Goal: Task Accomplishment & Management: Use online tool/utility

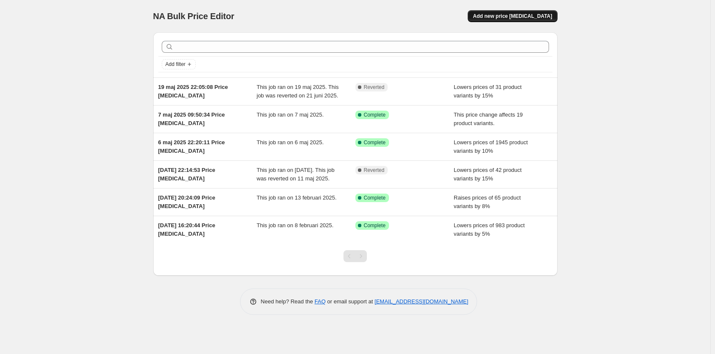
click at [521, 14] on span "Add new price [MEDICAL_DATA]" at bounding box center [512, 16] width 79 height 7
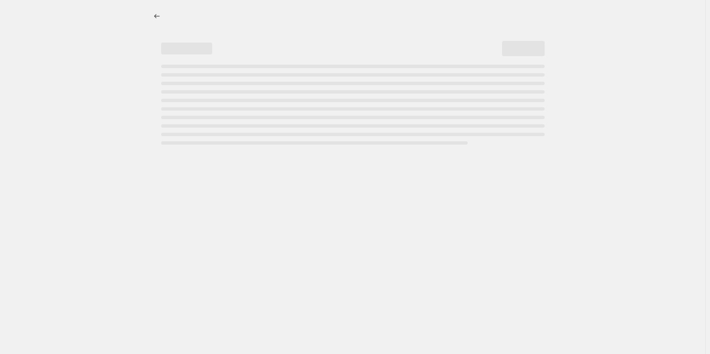
select select "percentage"
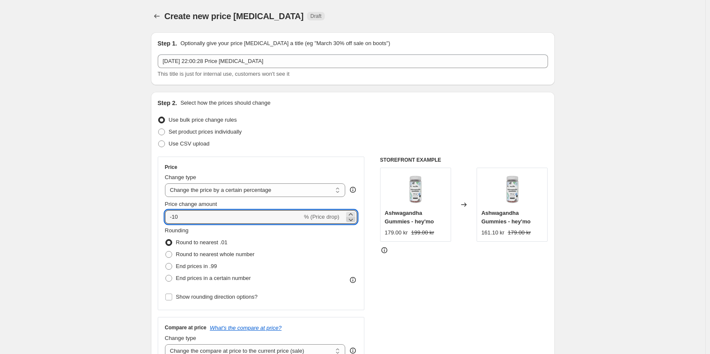
click at [351, 220] on icon at bounding box center [351, 219] width 9 height 9
click at [354, 216] on icon at bounding box center [351, 219] width 9 height 9
click at [353, 214] on icon at bounding box center [351, 214] width 9 height 9
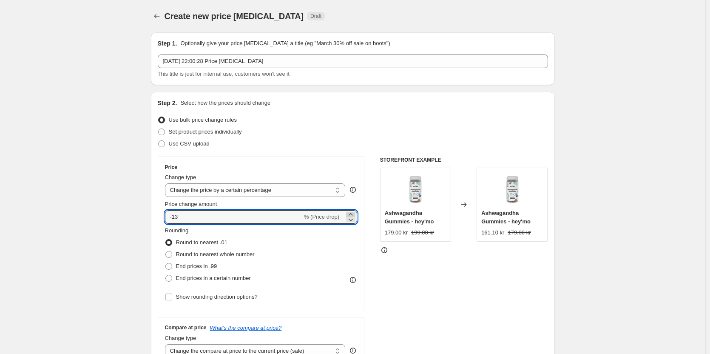
click at [353, 214] on icon at bounding box center [351, 214] width 9 height 9
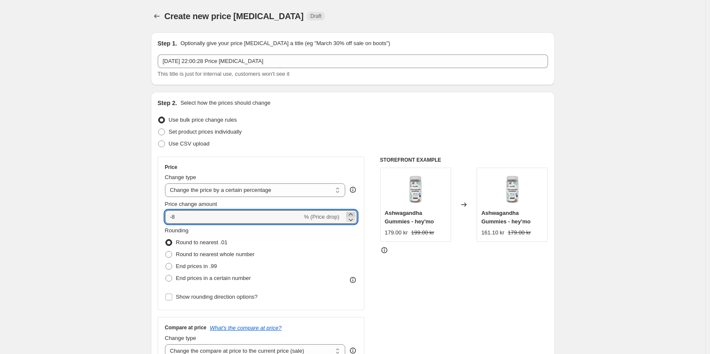
click at [353, 214] on icon at bounding box center [351, 214] width 9 height 9
type input "-5"
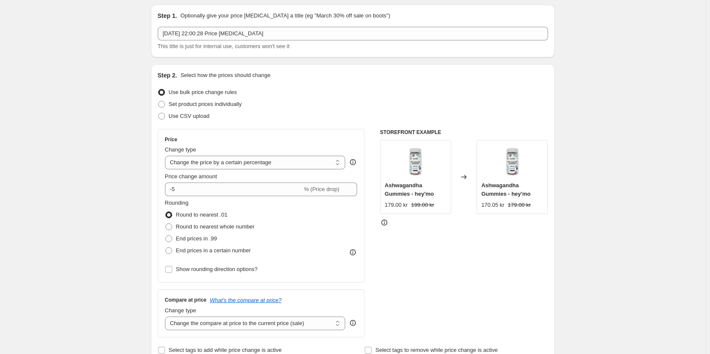
scroll to position [43, 0]
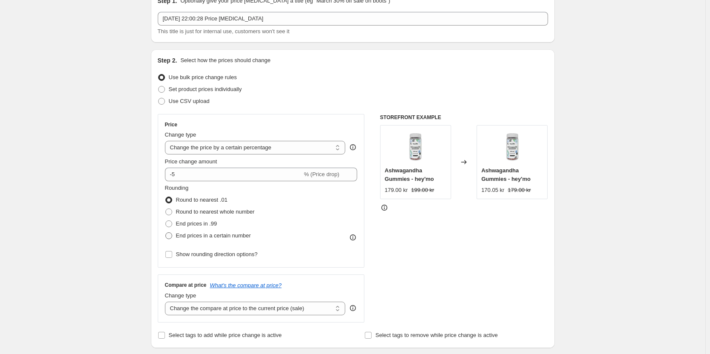
click at [182, 236] on span "End prices in a certain number" at bounding box center [213, 235] width 75 height 6
click at [166, 233] on input "End prices in a certain number" at bounding box center [165, 232] width 0 height 0
radio input "true"
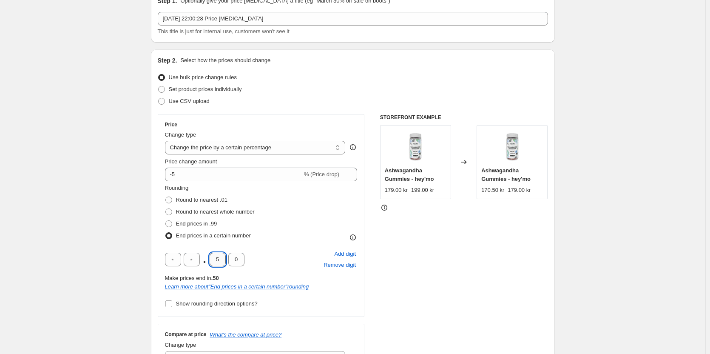
click at [219, 259] on input "5" at bounding box center [218, 260] width 16 height 14
type input "0"
click at [189, 257] on input "text" at bounding box center [192, 260] width 16 height 14
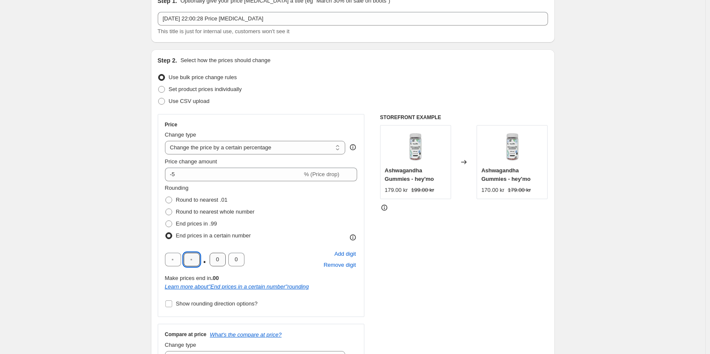
type input "9"
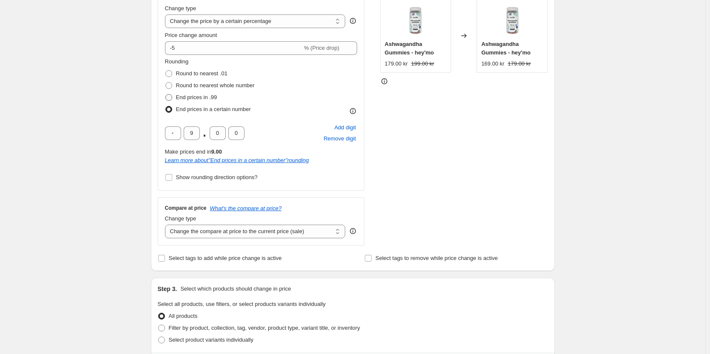
scroll to position [170, 0]
click at [97, 119] on div "Create new price [MEDICAL_DATA]. This page is ready Create new price [MEDICAL_D…" at bounding box center [353, 280] width 706 height 900
click at [275, 229] on select "Change the compare at price to the current price (sale) Change the compare at p…" at bounding box center [255, 230] width 181 height 14
select select "no_change"
click at [167, 223] on select "Change the compare at price to the current price (sale) Change the compare at p…" at bounding box center [255, 230] width 181 height 14
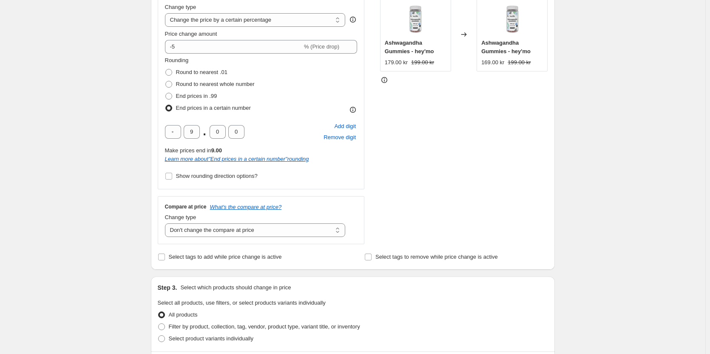
click at [138, 192] on div "Create new price [MEDICAL_DATA]. This page is ready Create new price [MEDICAL_D…" at bounding box center [353, 280] width 706 height 900
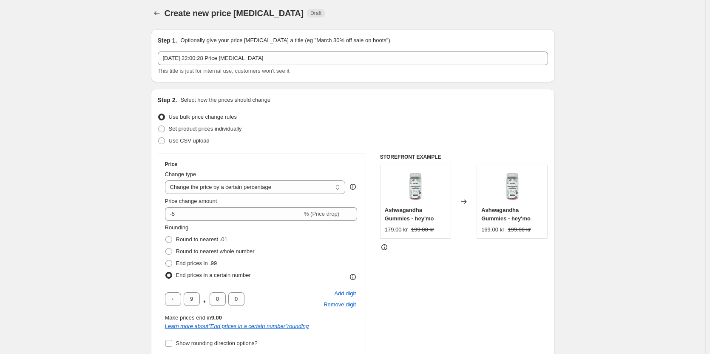
scroll to position [0, 0]
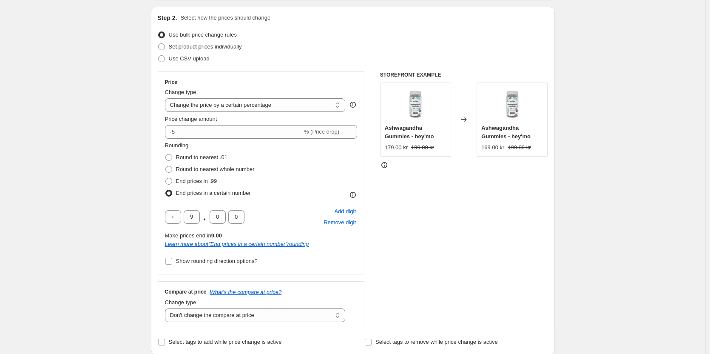
scroll to position [128, 0]
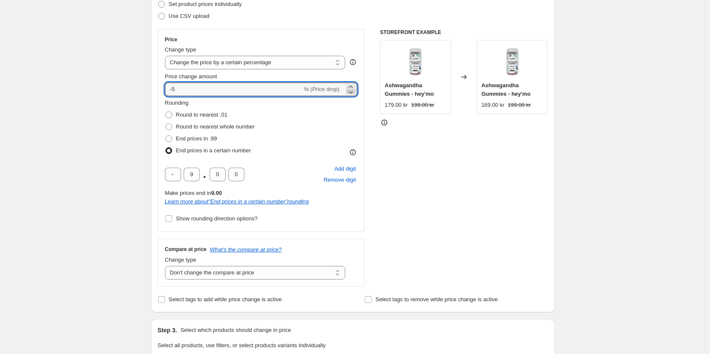
click at [350, 92] on icon at bounding box center [351, 92] width 9 height 9
click at [351, 85] on icon at bounding box center [351, 87] width 9 height 9
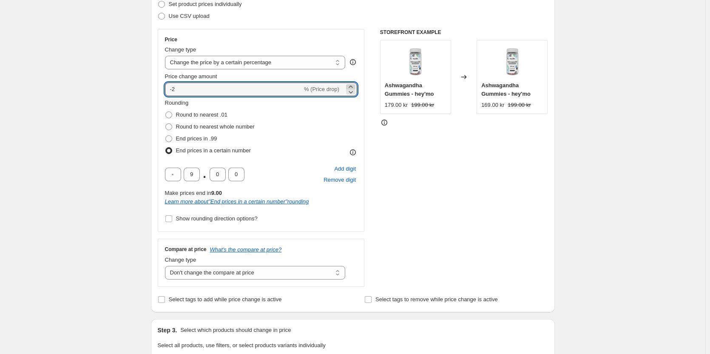
click at [351, 84] on icon at bounding box center [351, 87] width 9 height 9
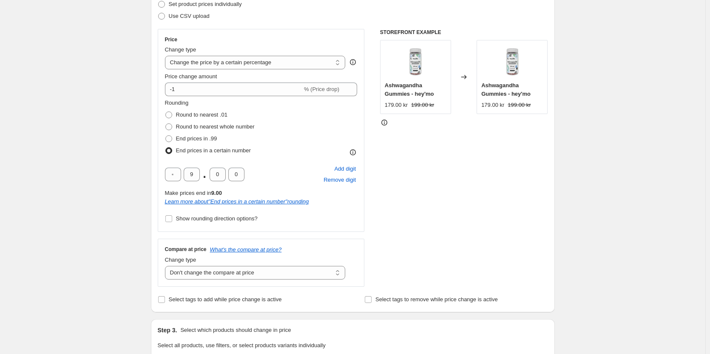
click at [122, 88] on div "Create new price [MEDICAL_DATA]. This page is ready Create new price [MEDICAL_D…" at bounding box center [353, 322] width 706 height 900
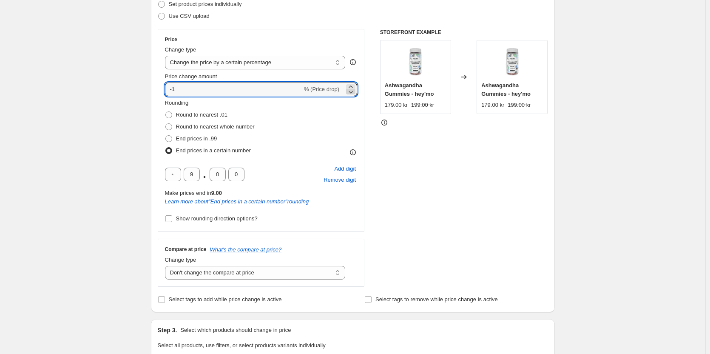
click at [353, 93] on icon at bounding box center [351, 92] width 4 height 3
click at [119, 87] on div "Create new price [MEDICAL_DATA]. This page is ready Create new price [MEDICAL_D…" at bounding box center [353, 322] width 706 height 900
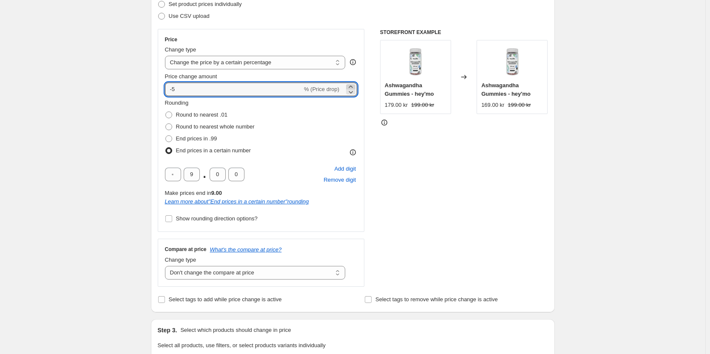
click at [355, 86] on icon at bounding box center [351, 87] width 9 height 9
click at [340, 114] on div "Rounding Round to nearest .01 Round to nearest whole number End prices in .99 E…" at bounding box center [261, 128] width 193 height 58
click at [350, 86] on icon at bounding box center [351, 87] width 9 height 9
click at [351, 114] on div "Rounding Round to nearest .01 Round to nearest whole number End prices in .99 E…" at bounding box center [261, 128] width 193 height 58
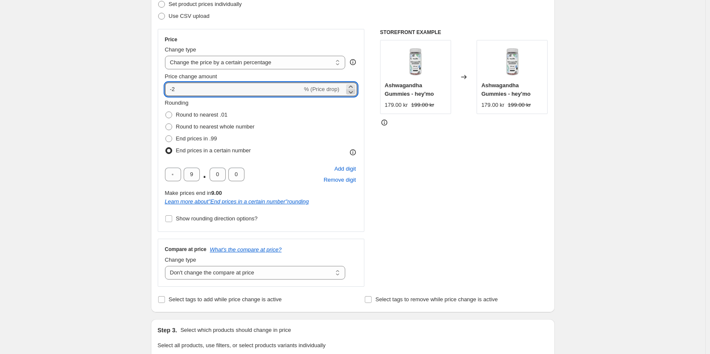
click at [352, 90] on icon at bounding box center [351, 92] width 9 height 9
type input "-5"
click at [353, 106] on div "Rounding Round to nearest .01 Round to nearest whole number End prices in .99 E…" at bounding box center [261, 128] width 193 height 58
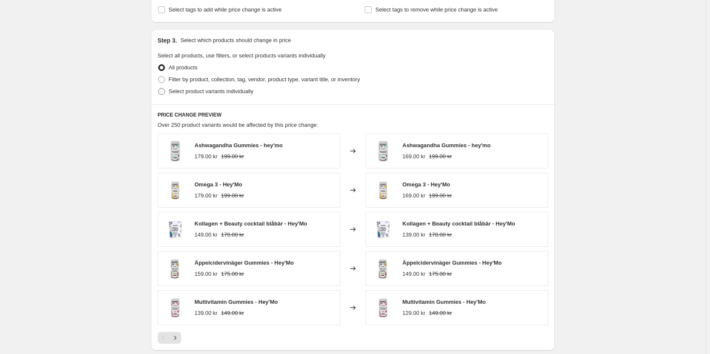
scroll to position [291, 0]
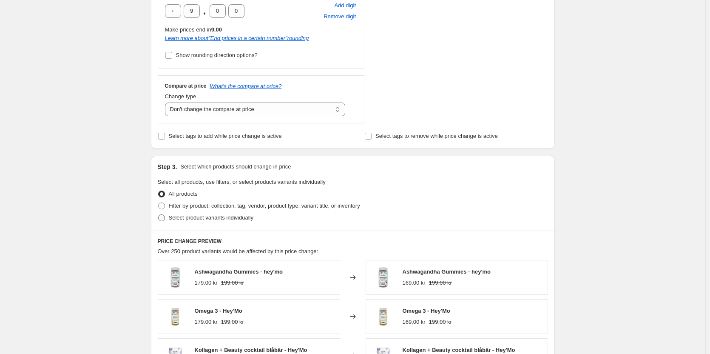
click at [183, 219] on span "Select product variants individually" at bounding box center [211, 217] width 85 height 6
click at [159, 215] on input "Select product variants individually" at bounding box center [158, 214] width 0 height 0
radio input "true"
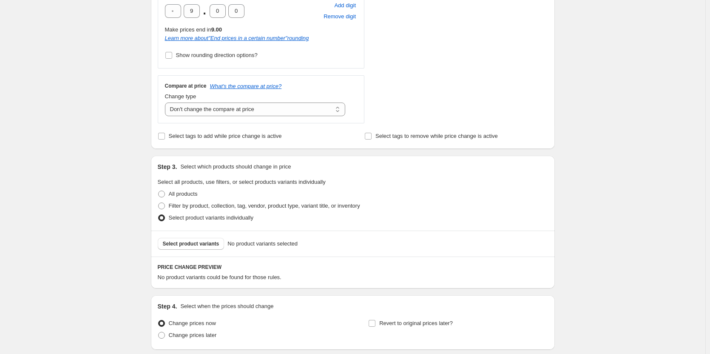
scroll to position [358, 0]
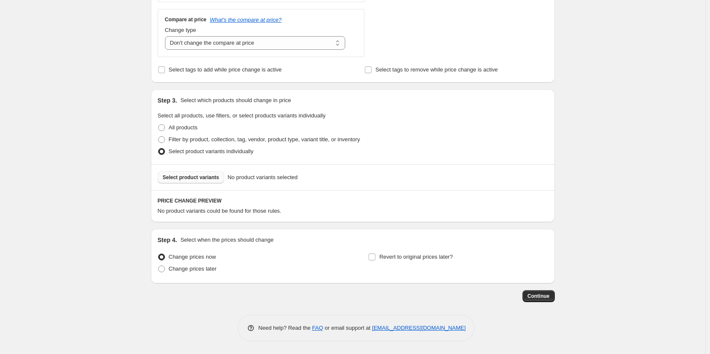
click at [192, 174] on button "Select product variants" at bounding box center [191, 177] width 67 height 12
click at [184, 140] on span "Filter by product, collection, tag, vendor, product type, variant title, or inv…" at bounding box center [264, 139] width 191 height 6
click at [159, 137] on input "Filter by product, collection, tag, vendor, product type, variant title, or inv…" at bounding box center [158, 136] width 0 height 0
radio input "true"
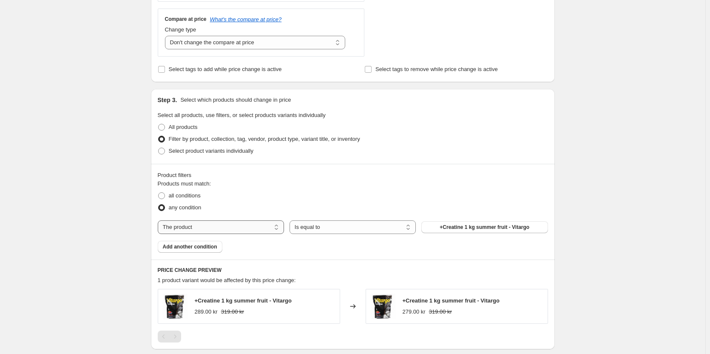
click at [207, 226] on select "The product The product's collection The product's tag The product's vendor The…" at bounding box center [221, 227] width 126 height 14
click at [111, 228] on div "Create new price [MEDICAL_DATA]. This page is ready Create new price [MEDICAL_D…" at bounding box center [353, 61] width 706 height 839
click at [178, 128] on span "All products" at bounding box center [183, 127] width 29 height 6
click at [159, 124] on input "All products" at bounding box center [158, 124] width 0 height 0
radio input "true"
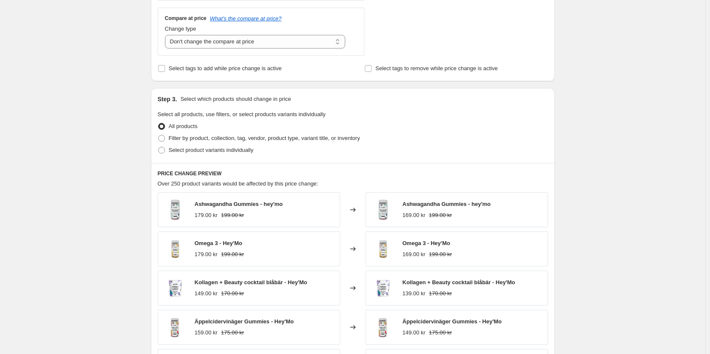
scroll to position [546, 0]
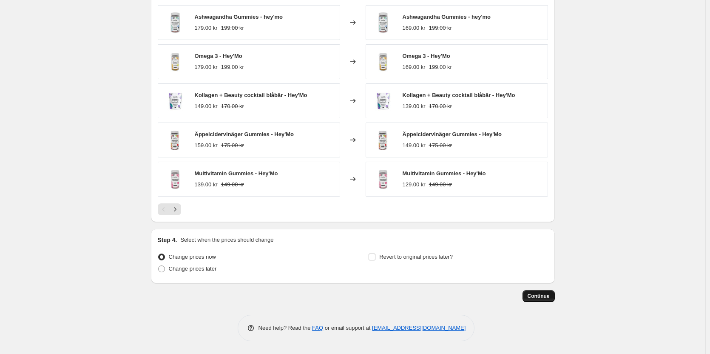
click at [539, 292] on button "Continue" at bounding box center [539, 296] width 32 height 12
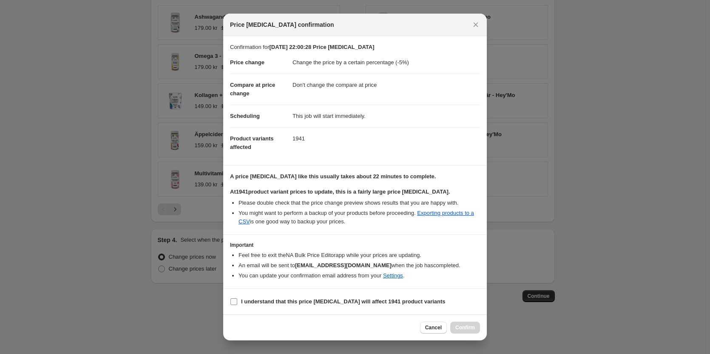
click at [322, 296] on label "I understand that this price [MEDICAL_DATA] will affect 1941 product variants" at bounding box center [338, 302] width 216 height 12
click at [237, 298] on input "I understand that this price [MEDICAL_DATA] will affect 1941 product variants" at bounding box center [234, 301] width 7 height 7
checkbox input "true"
click at [333, 212] on li "You might want to perform a backup of your products before proceeding. Exportin…" at bounding box center [360, 217] width 242 height 17
click at [332, 212] on li "You might want to perform a backup of your products before proceeding. Exportin…" at bounding box center [360, 217] width 242 height 17
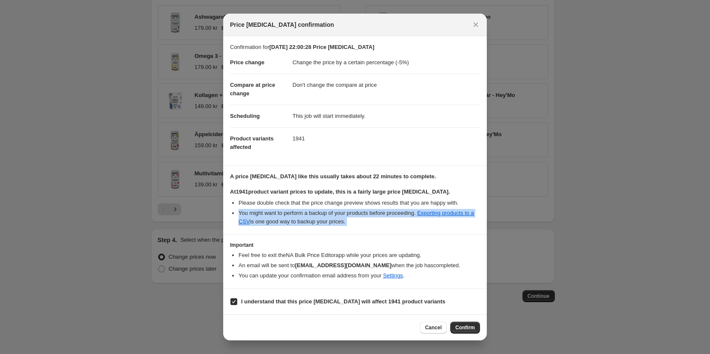
click at [332, 212] on li "You might want to perform a backup of your products before proceeding. Exportin…" at bounding box center [360, 217] width 242 height 17
click at [329, 216] on li "You might want to perform a backup of your products before proceeding. Exportin…" at bounding box center [360, 217] width 242 height 17
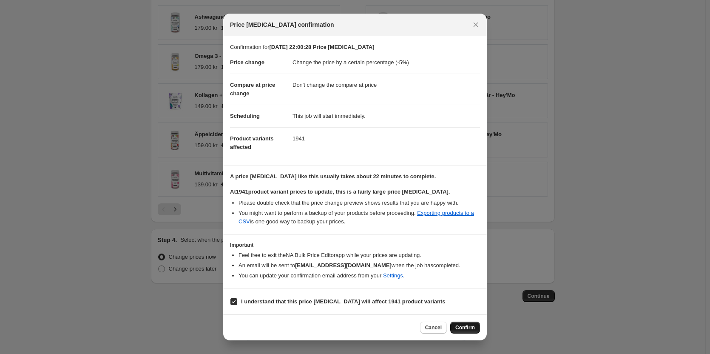
click at [467, 327] on span "Confirm" at bounding box center [465, 327] width 20 height 7
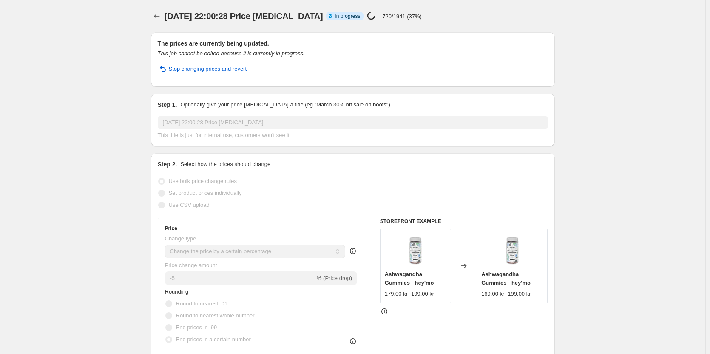
click at [412, 16] on p "720/1941 (37%)" at bounding box center [402, 16] width 40 height 6
click at [405, 23] on div "[DATE] 22:00:28 Price [MEDICAL_DATA]. This page is ready [DATE] 22:00:28 Price …" at bounding box center [353, 16] width 404 height 32
select select "percentage"
select select "no_change"
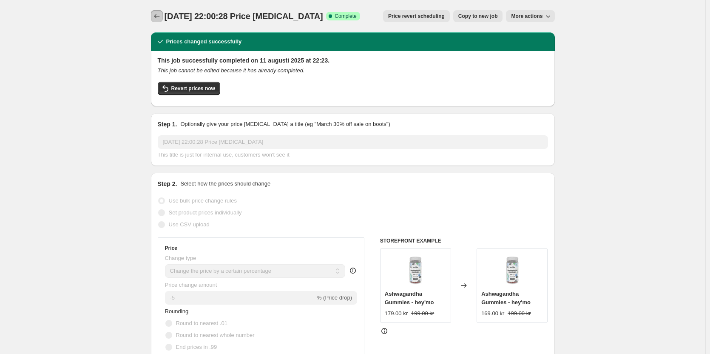
click at [157, 17] on icon "Price change jobs" at bounding box center [157, 16] width 9 height 9
